Goal: Information Seeking & Learning: Learn about a topic

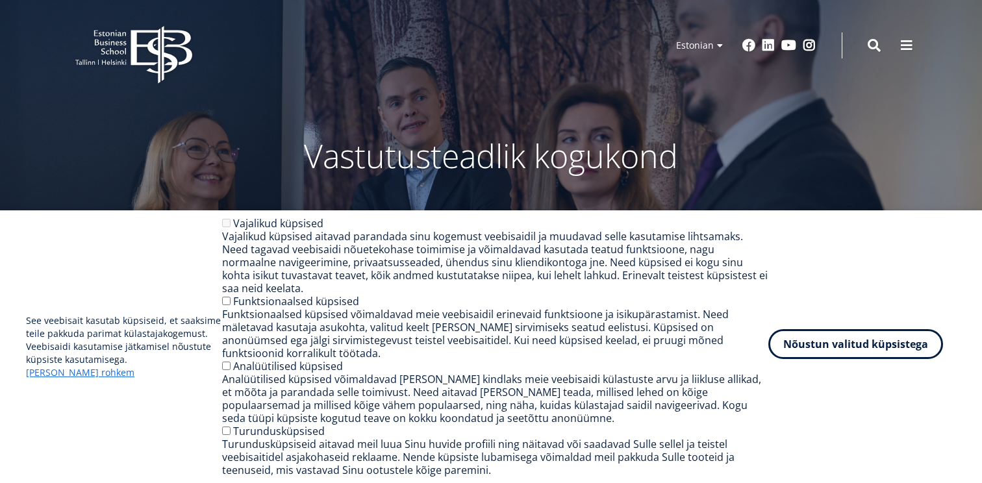
click at [869, 349] on button "Nõustun valitud küpsistega" at bounding box center [856, 344] width 175 height 30
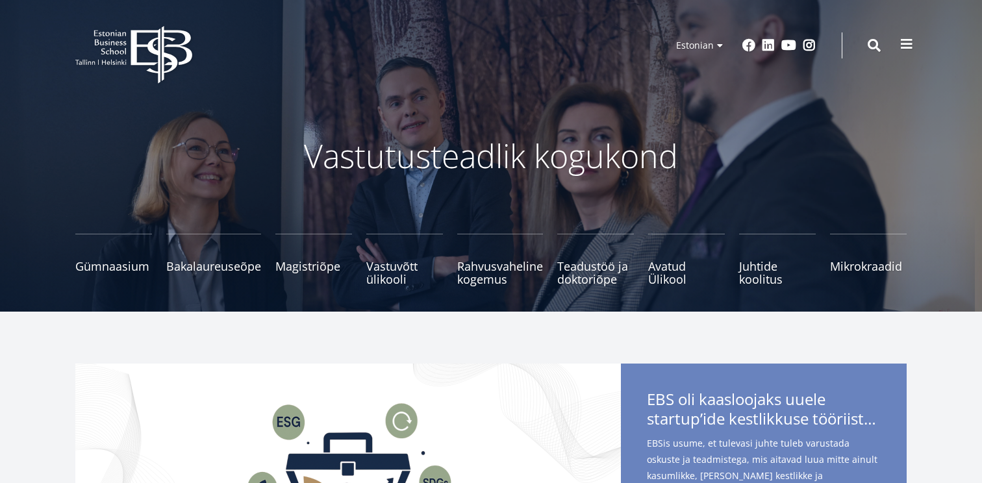
click at [913, 49] on span at bounding box center [906, 44] width 13 height 13
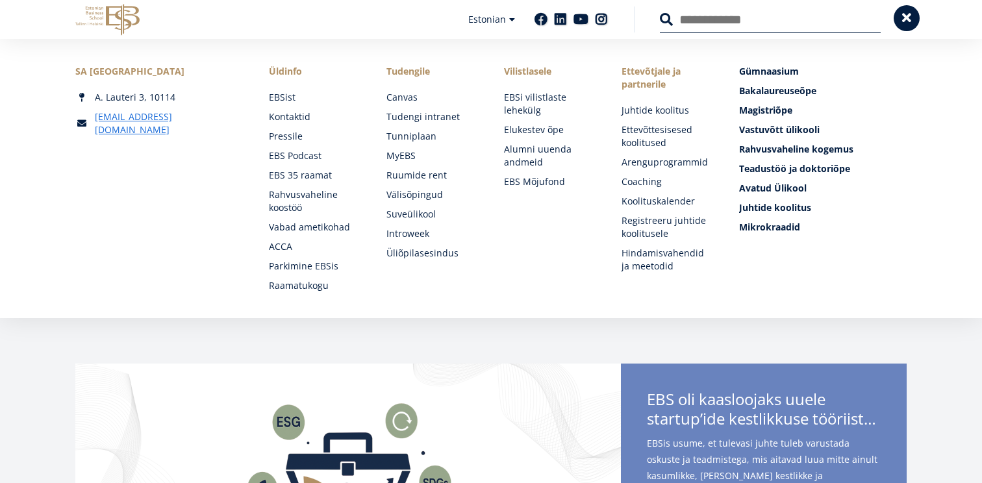
click at [913, 49] on div "SA [GEOGRAPHIC_DATA] [PERSON_NAME] 3, 10114 [EMAIL_ADDRESS][DOMAIN_NAME] Social…" at bounding box center [491, 178] width 982 height 279
click at [910, 12] on span at bounding box center [906, 18] width 13 height 13
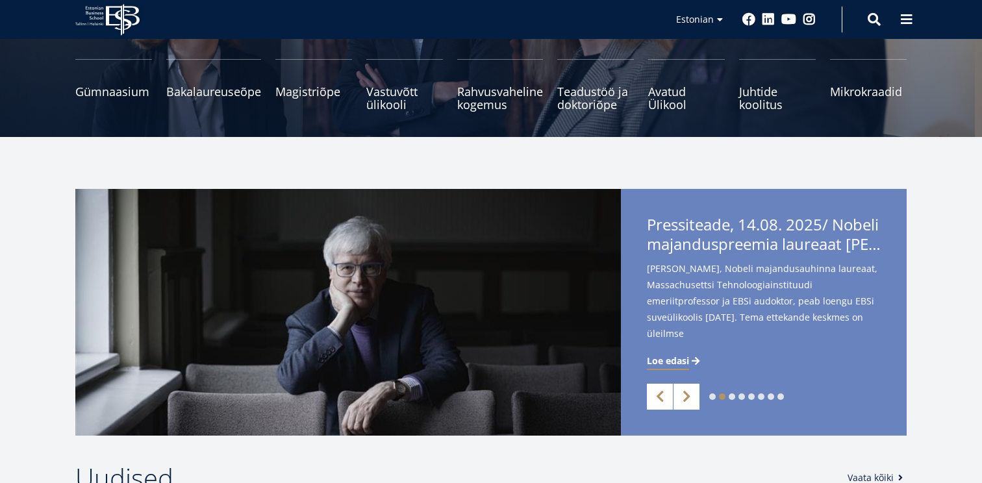
scroll to position [189, 0]
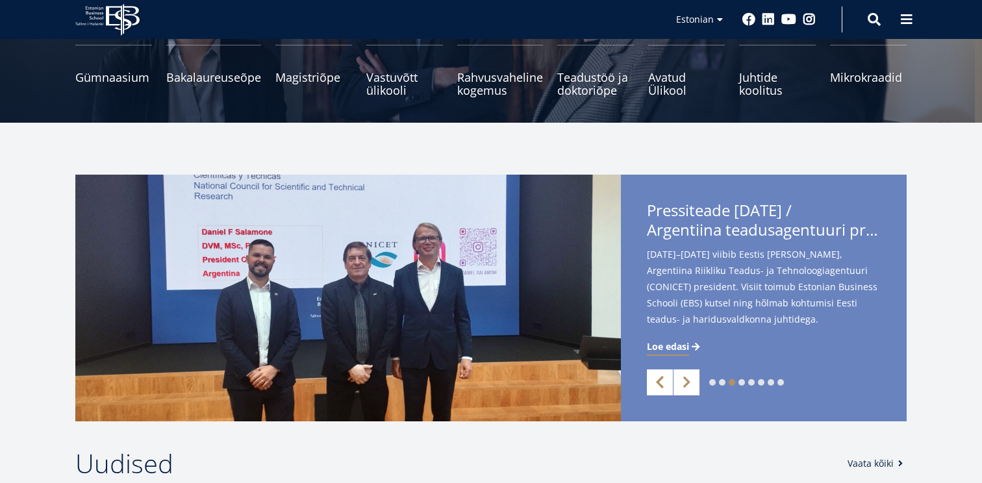
click at [659, 381] on link "Previous" at bounding box center [660, 383] width 26 height 26
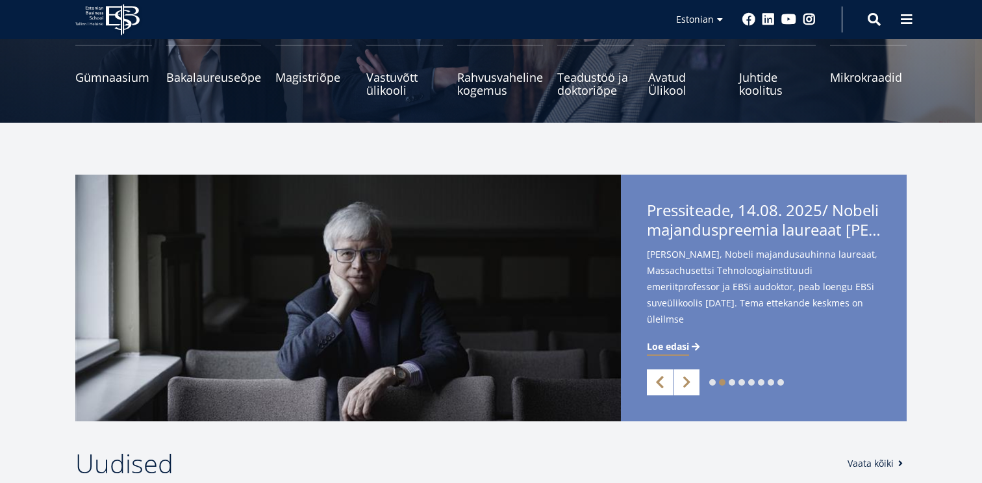
click at [662, 380] on link "Previous" at bounding box center [660, 383] width 26 height 26
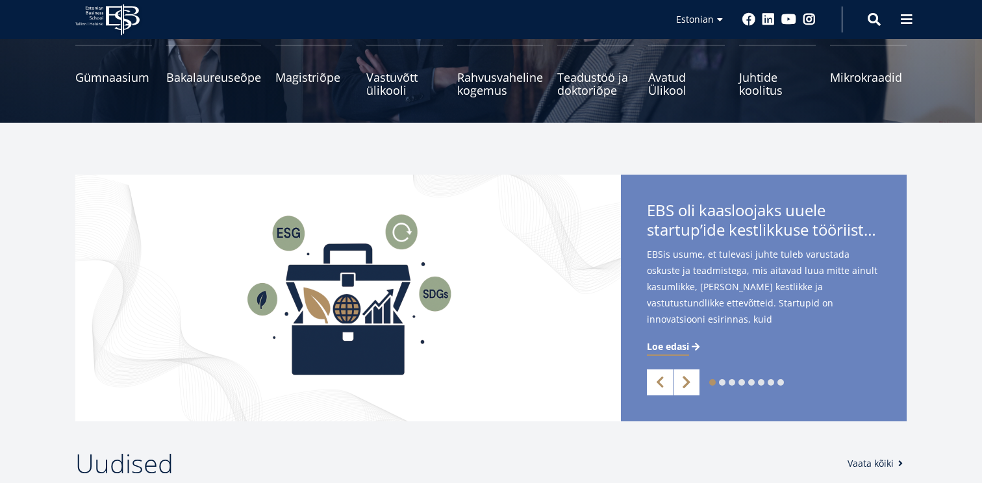
click at [687, 375] on link "Next" at bounding box center [687, 383] width 26 height 26
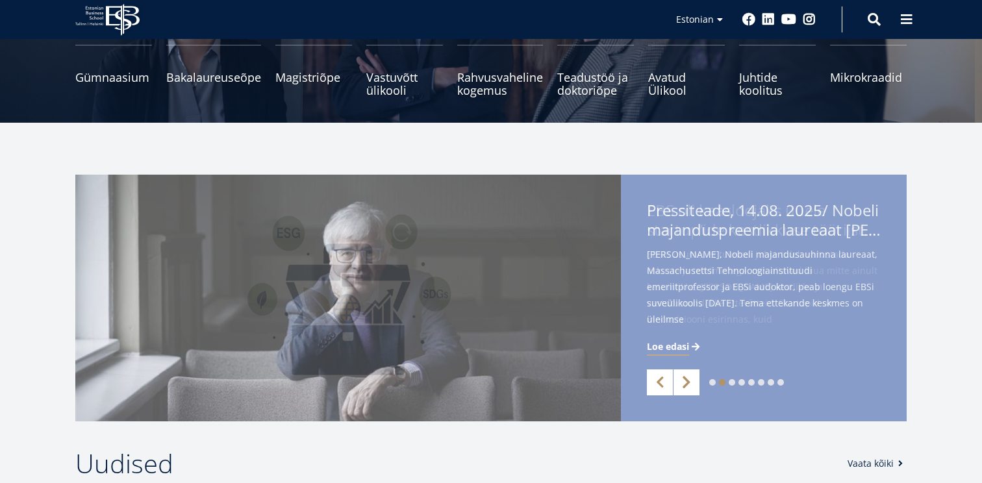
click at [687, 375] on link "Next" at bounding box center [687, 383] width 26 height 26
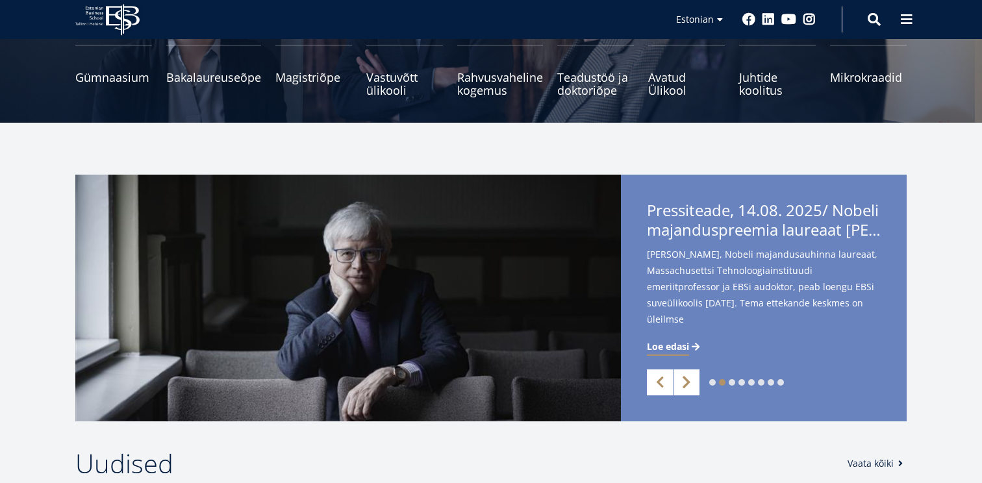
click at [687, 381] on link "Next" at bounding box center [687, 383] width 26 height 26
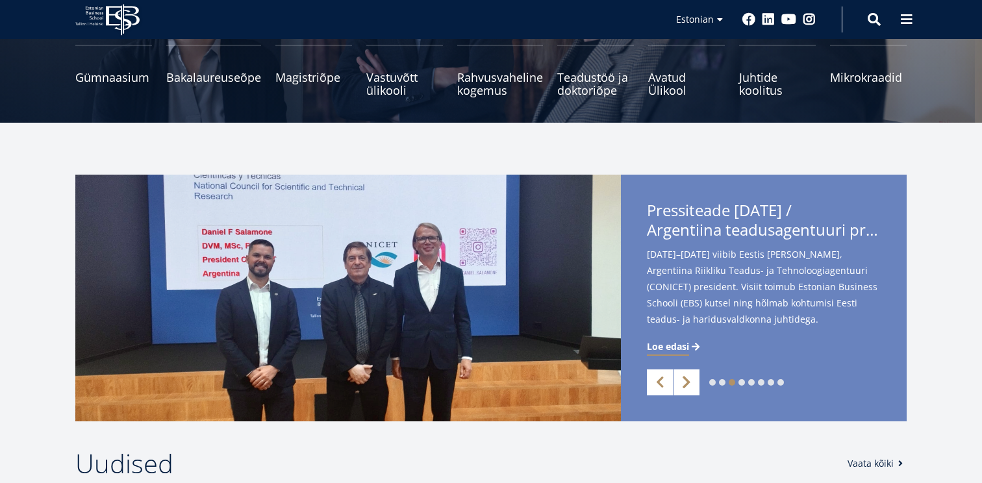
click at [687, 381] on link "Next" at bounding box center [687, 383] width 26 height 26
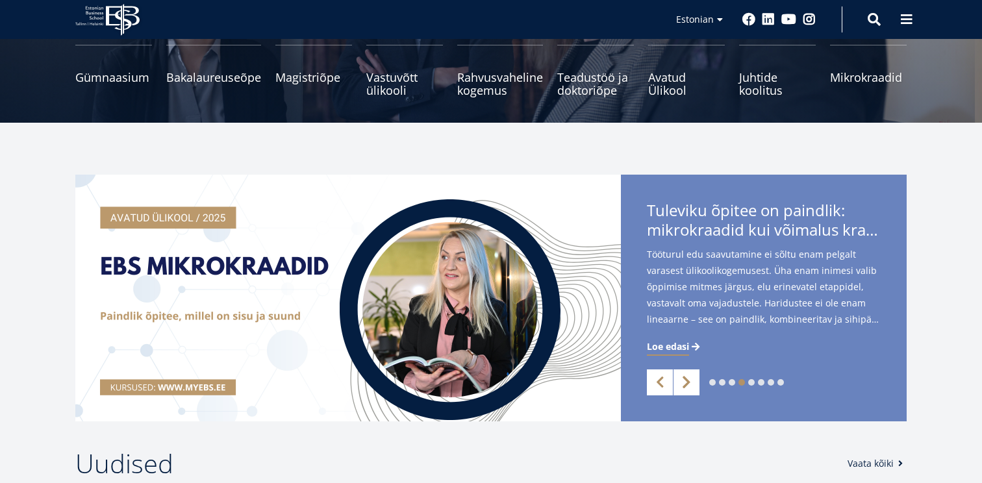
click at [687, 381] on link "Next" at bounding box center [687, 383] width 26 height 26
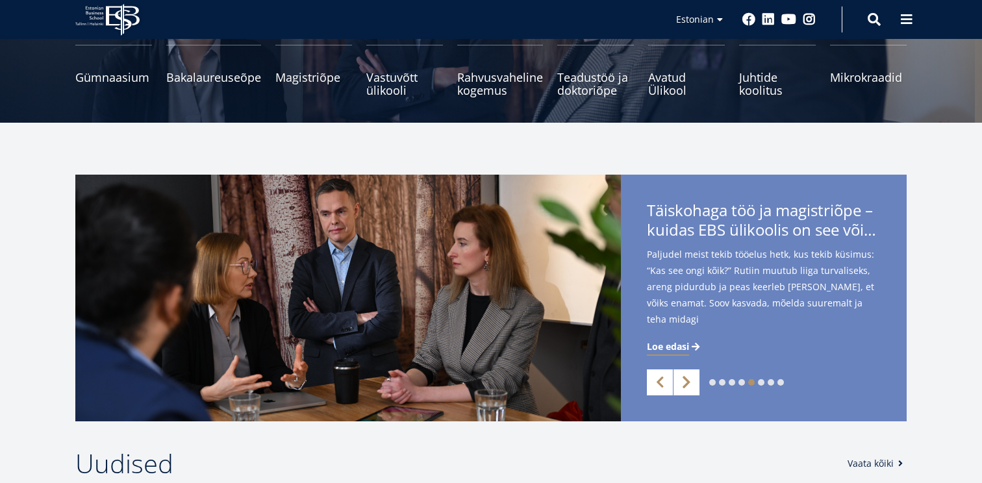
click at [687, 381] on link "Next" at bounding box center [687, 383] width 26 height 26
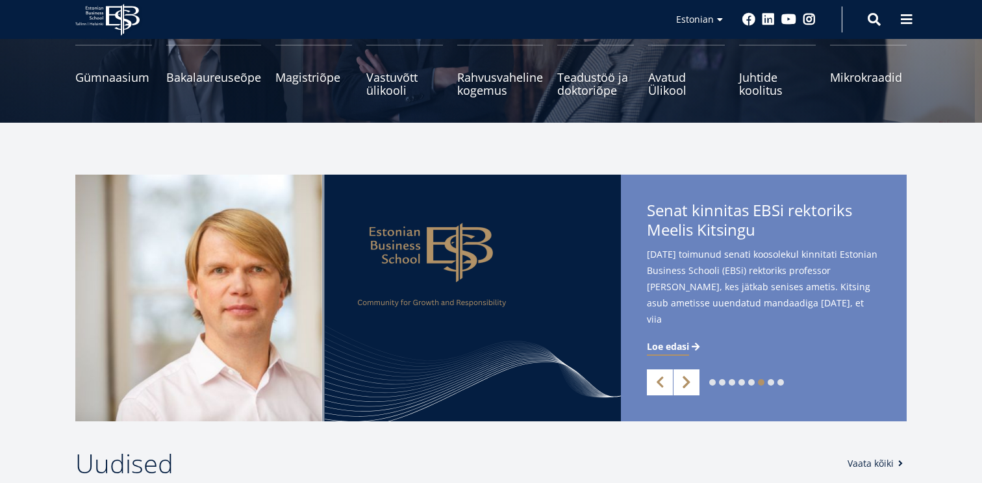
click at [687, 381] on link "Next" at bounding box center [687, 383] width 26 height 26
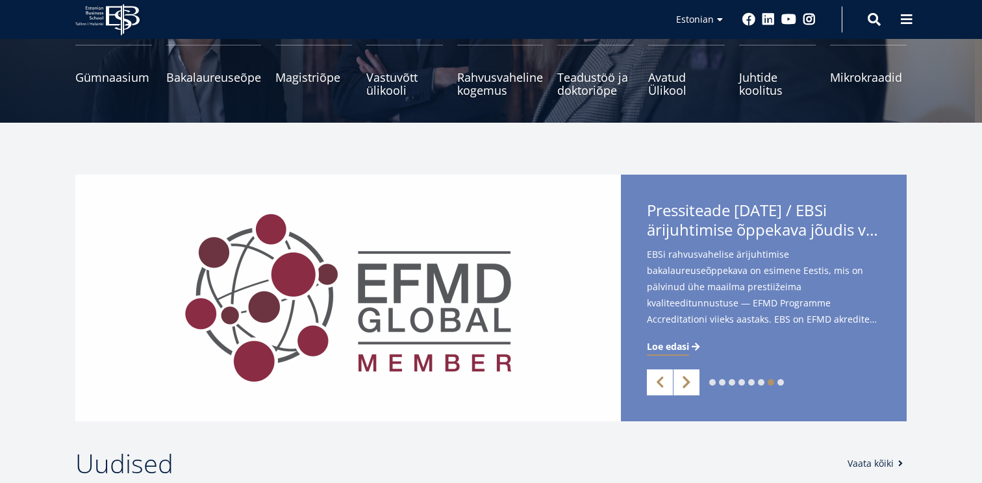
click at [687, 381] on link "Next" at bounding box center [687, 383] width 26 height 26
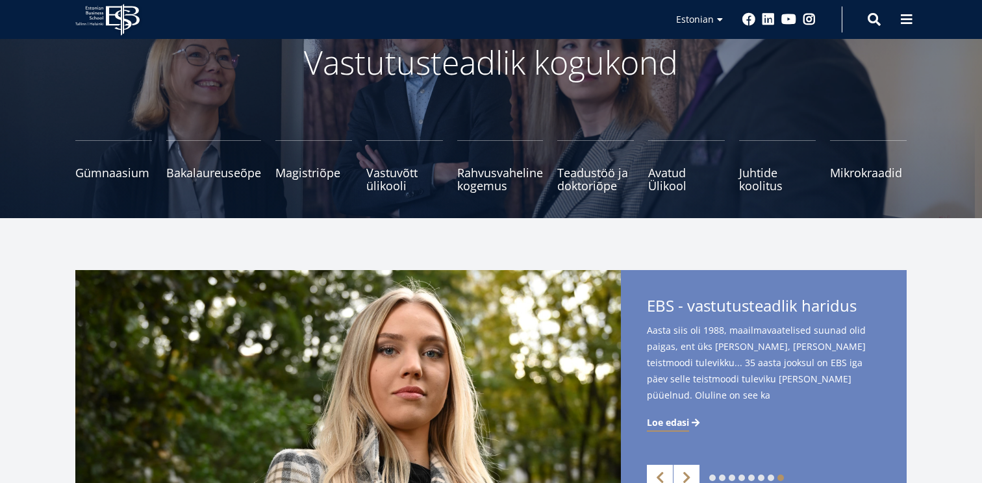
scroll to position [91, 0]
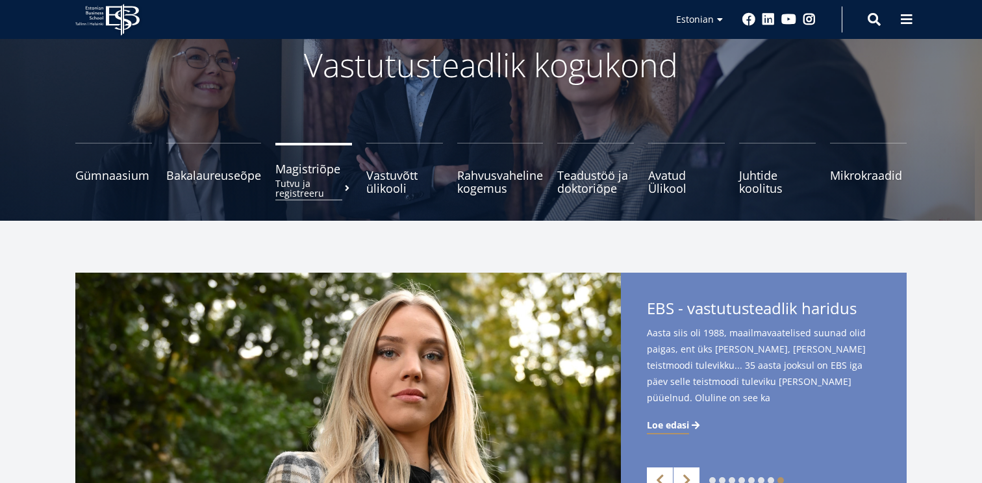
click at [296, 175] on span "Magistriõpe Tutvu ja registreeru" at bounding box center [313, 168] width 77 height 13
